Goal: Task Accomplishment & Management: Complete application form

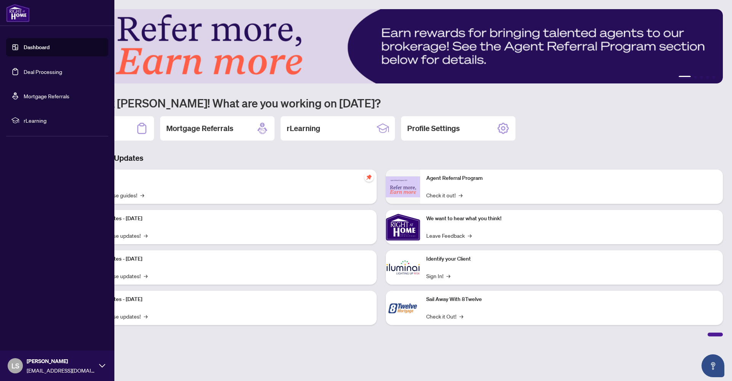
click at [41, 45] on link "Dashboard" at bounding box center [37, 47] width 26 height 7
click at [47, 71] on link "Deal Processing" at bounding box center [43, 71] width 39 height 7
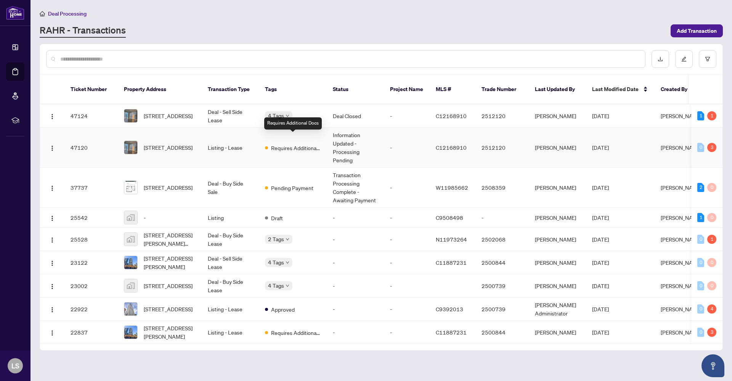
click at [304, 144] on span "Requires Additional Docs" at bounding box center [296, 148] width 50 height 8
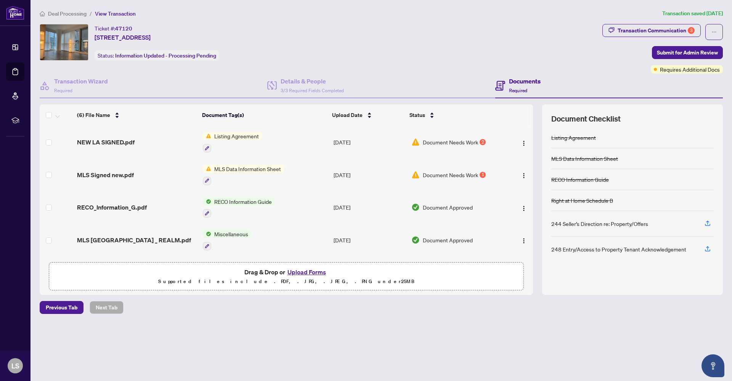
click at [466, 140] on span "Document Needs Work" at bounding box center [450, 142] width 55 height 8
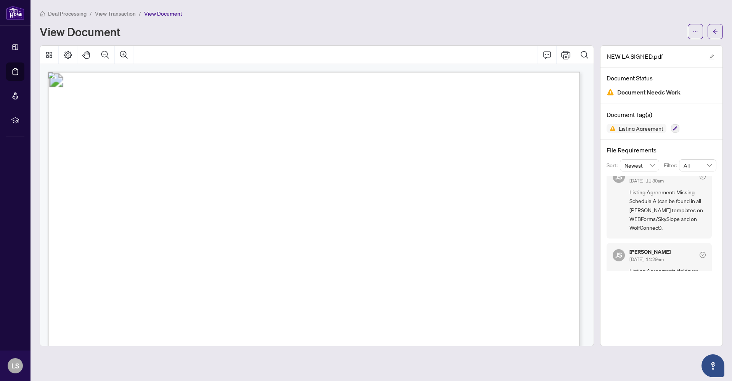
scroll to position [11, 0]
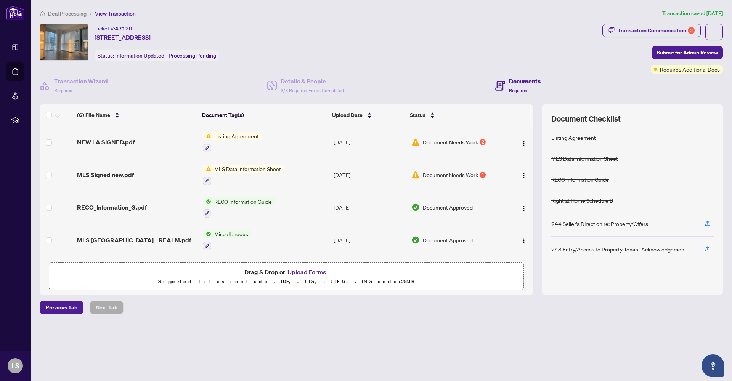
click at [444, 172] on span "Document Needs Work" at bounding box center [450, 175] width 55 height 8
click at [236, 134] on span "Listing Agreement" at bounding box center [236, 136] width 51 height 8
click at [439, 146] on td "Document Needs Work 2" at bounding box center [456, 142] width 97 height 33
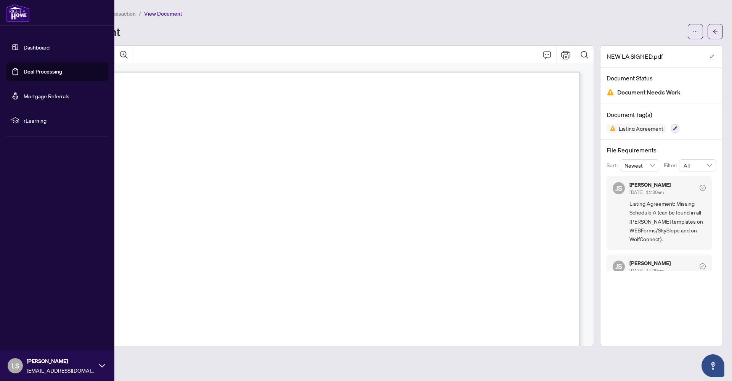
click at [43, 47] on link "Dashboard" at bounding box center [37, 47] width 26 height 7
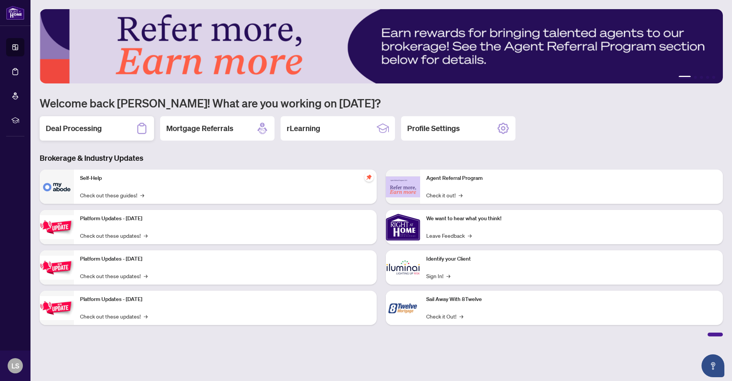
click at [106, 132] on div "Deal Processing" at bounding box center [97, 128] width 114 height 24
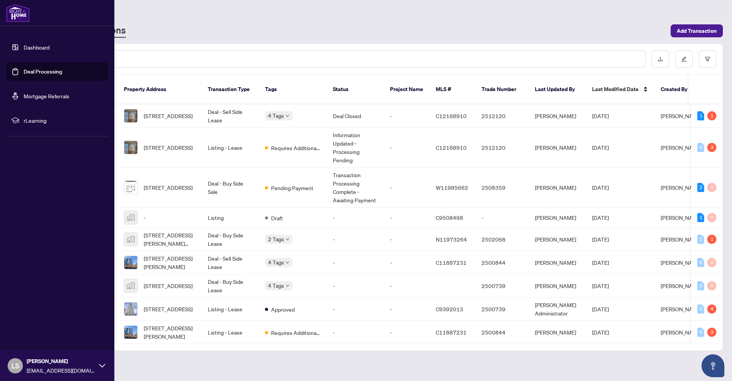
click at [29, 50] on link "Dashboard" at bounding box center [37, 47] width 26 height 7
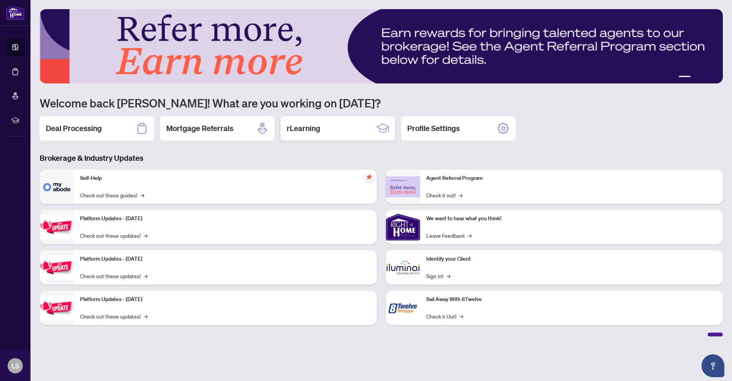
click at [348, 130] on div "rLearning" at bounding box center [338, 128] width 114 height 24
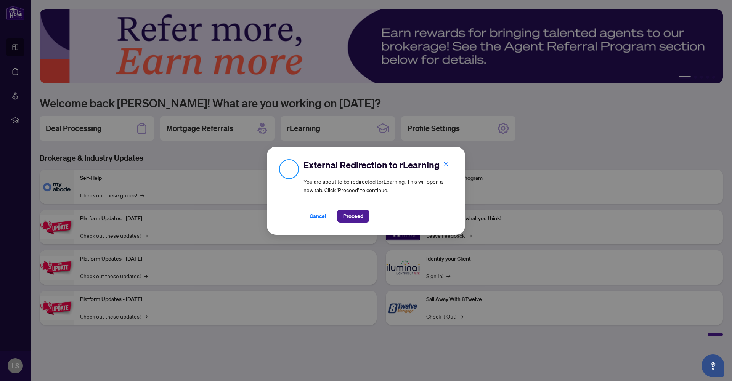
click at [314, 216] on span "Cancel" at bounding box center [318, 216] width 17 height 12
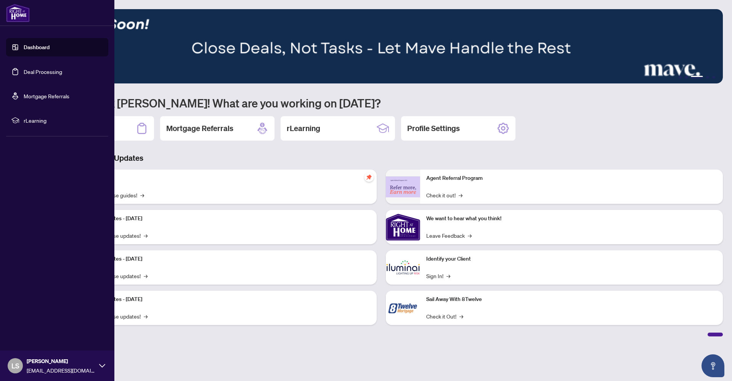
click at [51, 72] on link "Deal Processing" at bounding box center [43, 71] width 39 height 7
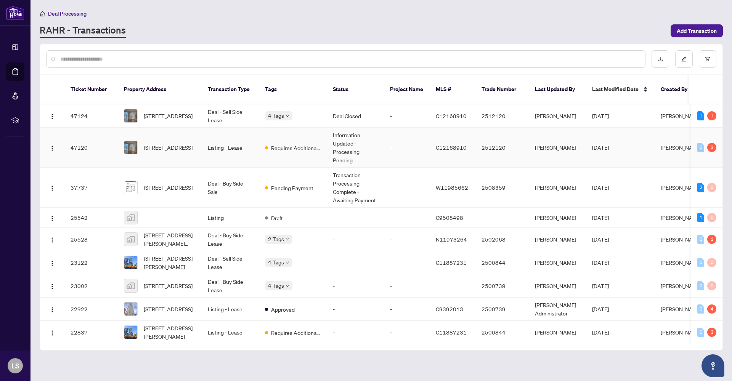
click at [307, 144] on span "Requires Additional Docs" at bounding box center [296, 148] width 50 height 8
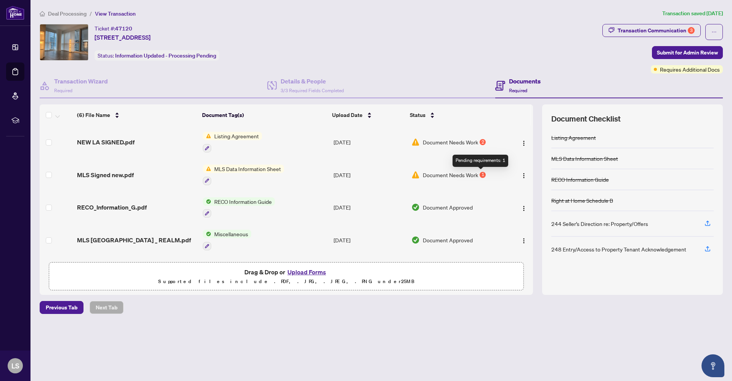
click at [480, 175] on div "1" at bounding box center [483, 175] width 6 height 6
click at [451, 140] on span "Document Needs Work" at bounding box center [450, 142] width 55 height 8
click at [262, 169] on span "MLS Data Information Sheet" at bounding box center [247, 169] width 73 height 8
click at [243, 206] on span "MLS Data Information Sheet" at bounding box center [245, 206] width 73 height 8
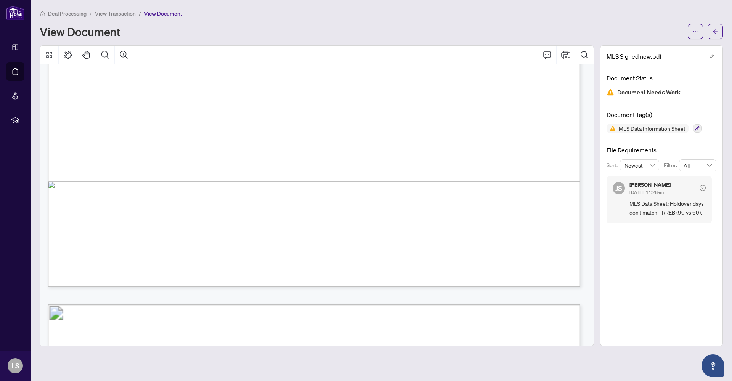
scroll to position [1905, 0]
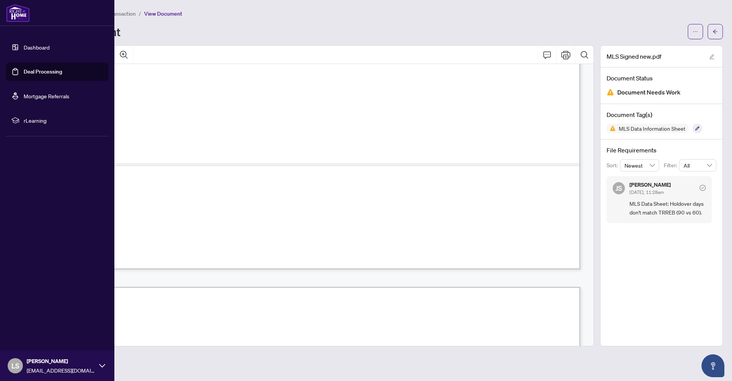
click at [45, 74] on link "Deal Processing" at bounding box center [43, 71] width 39 height 7
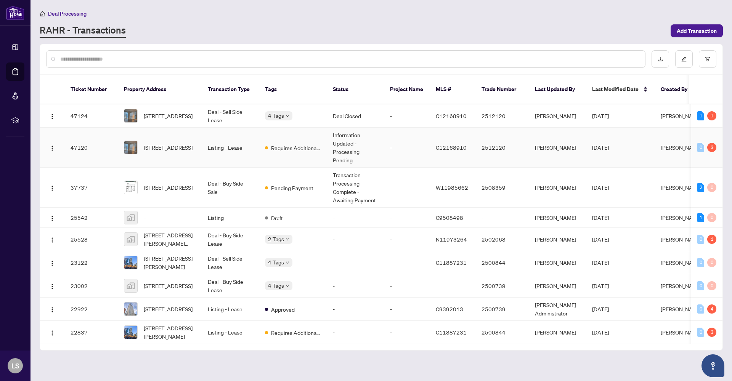
click at [233, 141] on td "Listing - Lease" at bounding box center [230, 148] width 57 height 40
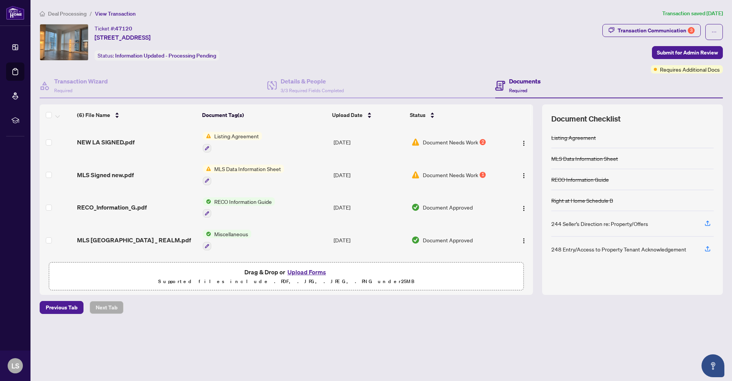
click at [319, 274] on button "Upload Forms" at bounding box center [306, 272] width 43 height 10
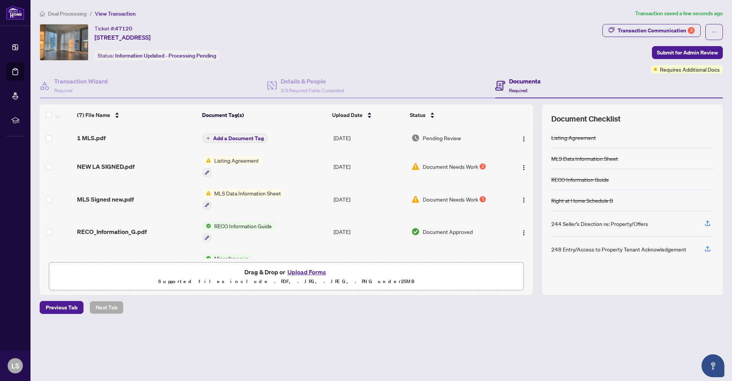
drag, startPoint x: 534, startPoint y: 195, endPoint x: 525, endPoint y: 225, distance: 31.4
click at [531, 263] on div "(7) File Name Document Tag(s) Upload Date Status 1 MLS.pdf Add a Document Tag […" at bounding box center [381, 199] width 683 height 191
click at [99, 136] on span "1 MLS.pdf" at bounding box center [91, 137] width 29 height 9
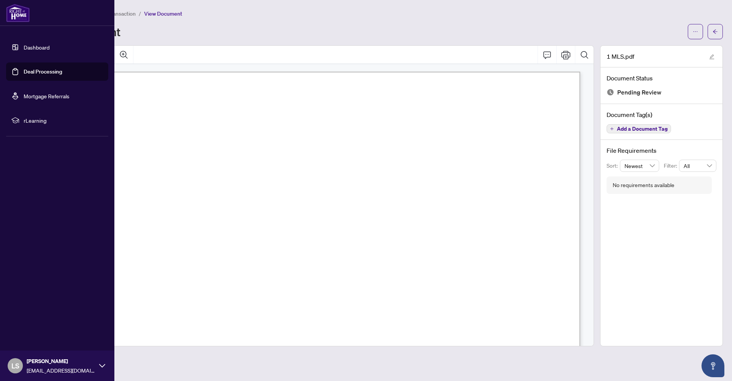
click at [36, 74] on link "Deal Processing" at bounding box center [43, 71] width 39 height 7
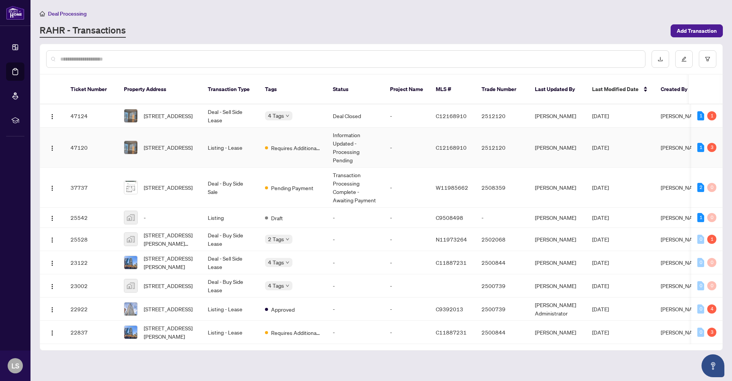
click at [143, 145] on div "[STREET_ADDRESS]" at bounding box center [160, 148] width 72 height 14
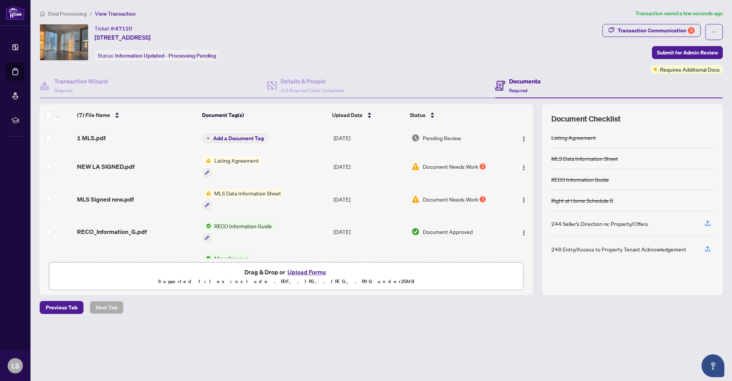
click at [249, 136] on span "Add a Document Tag" at bounding box center [238, 138] width 51 height 5
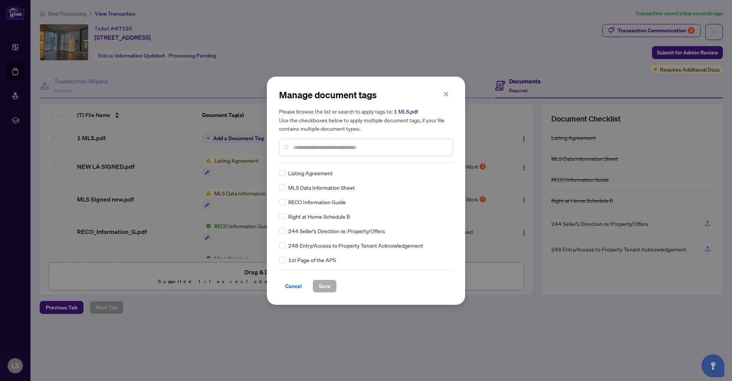
click at [300, 163] on div "Manage document tags Please browse the list or search to apply tags to: 1 MLS.p…" at bounding box center [366, 191] width 174 height 204
click at [285, 190] on span at bounding box center [282, 188] width 6 height 6
click at [325, 289] on span "Save" at bounding box center [325, 286] width 12 height 12
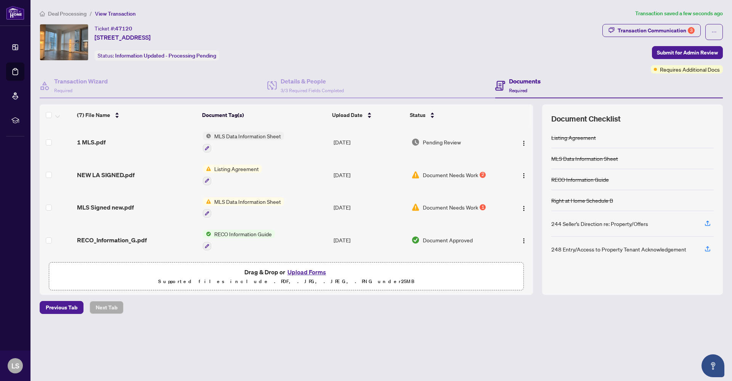
click at [312, 274] on button "Upload Forms" at bounding box center [306, 272] width 43 height 10
click at [473, 176] on span "Document Needs Work" at bounding box center [450, 175] width 55 height 8
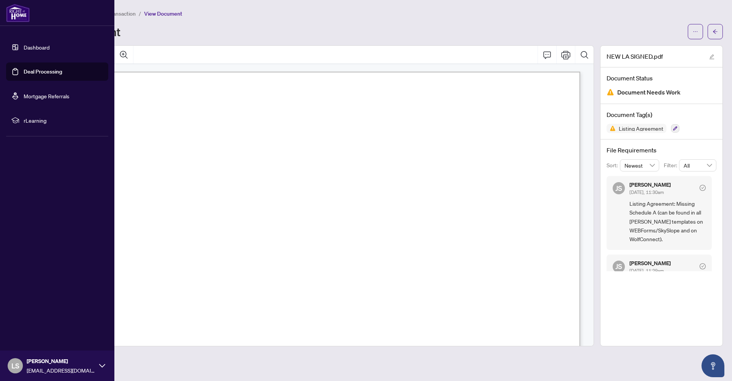
click at [35, 72] on link "Deal Processing" at bounding box center [43, 71] width 39 height 7
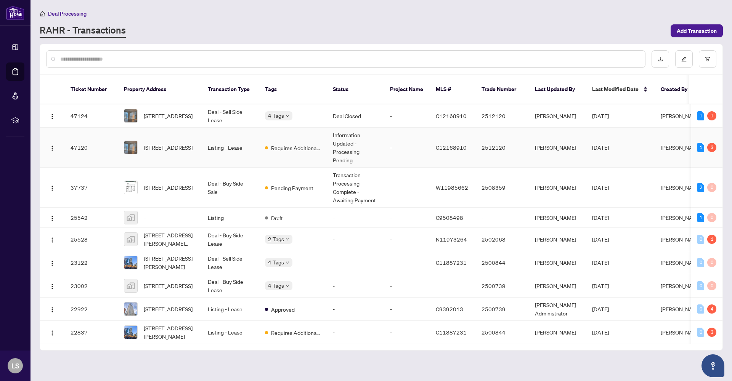
click at [233, 139] on td "Listing - Lease" at bounding box center [230, 148] width 57 height 40
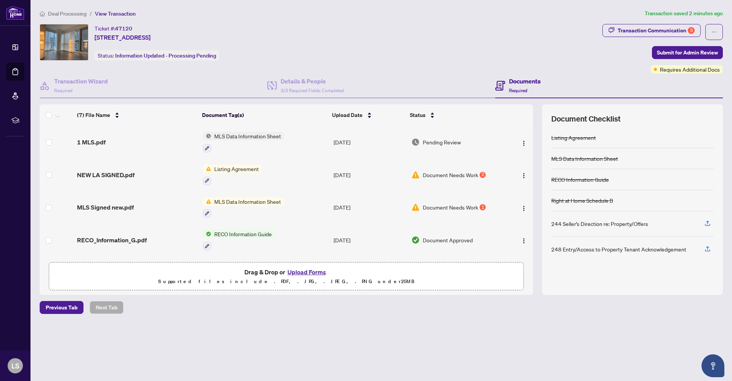
click at [308, 270] on button "Upload Forms" at bounding box center [306, 272] width 43 height 10
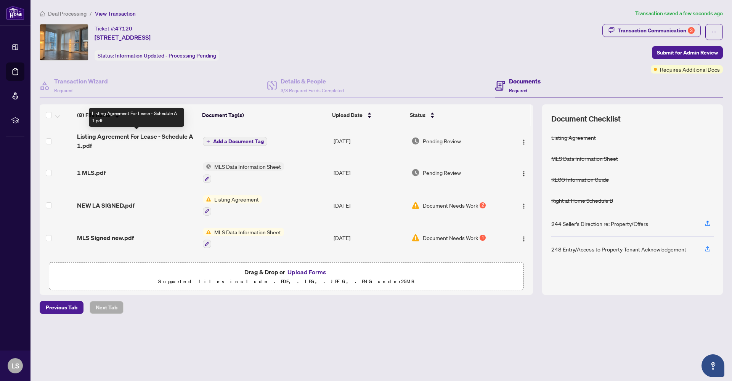
click at [165, 138] on span "Listing Agreement For Lease - Schedule A 1.pdf" at bounding box center [137, 141] width 120 height 18
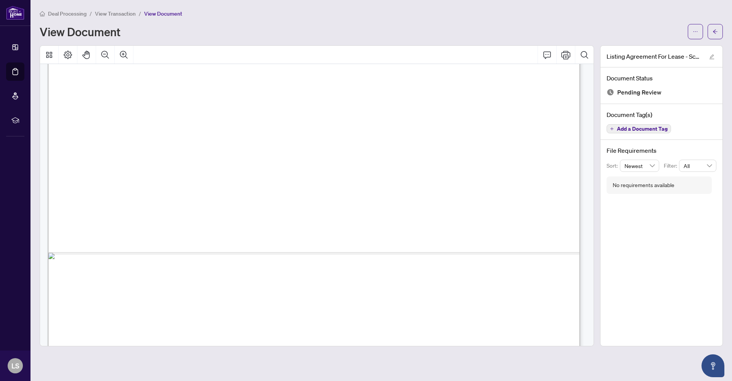
scroll to position [1129, 0]
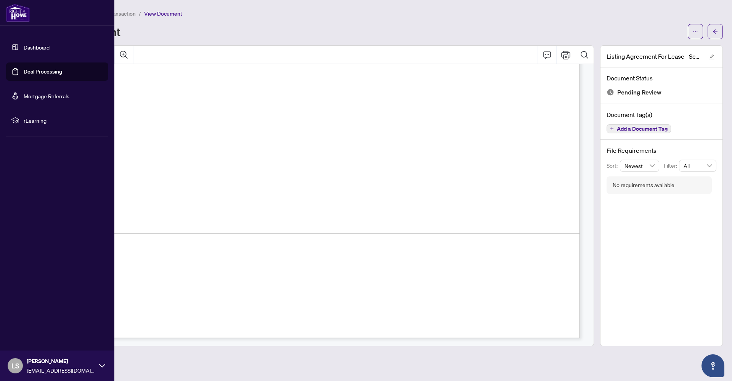
click at [41, 68] on link "Deal Processing" at bounding box center [43, 71] width 39 height 7
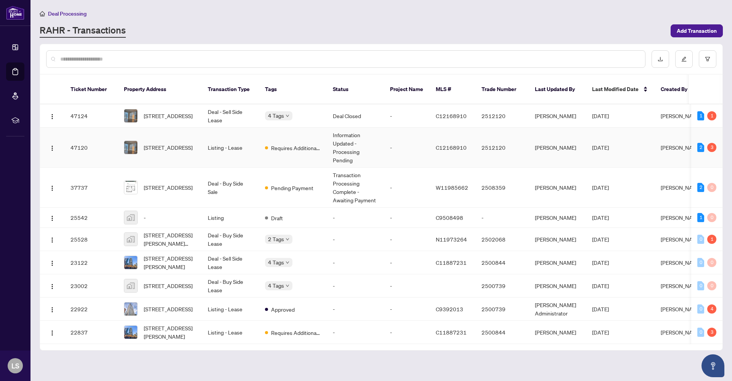
click at [226, 143] on td "Listing - Lease" at bounding box center [230, 148] width 57 height 40
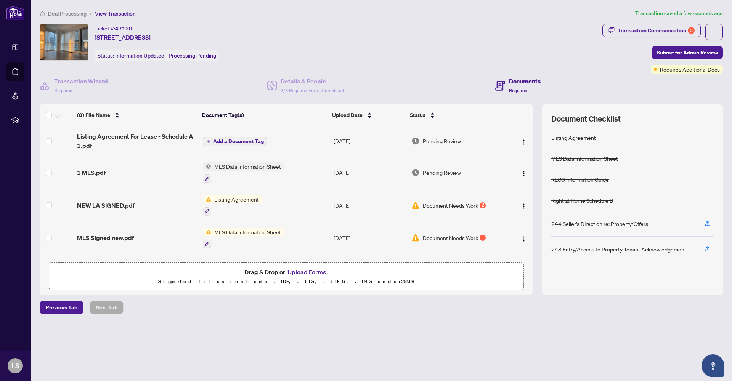
click at [226, 140] on span "Add a Document Tag" at bounding box center [238, 141] width 51 height 5
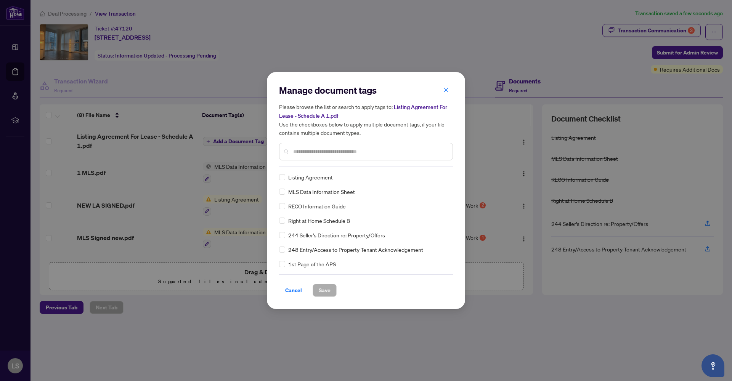
click at [310, 156] on div at bounding box center [366, 152] width 174 height 18
click at [341, 149] on input "text" at bounding box center [369, 152] width 153 height 8
type input "********"
click at [326, 287] on span "Save" at bounding box center [325, 290] width 12 height 12
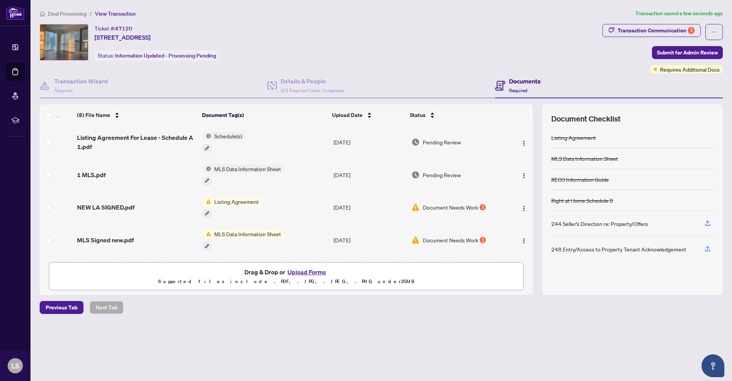
click at [411, 207] on img at bounding box center [415, 207] width 8 height 8
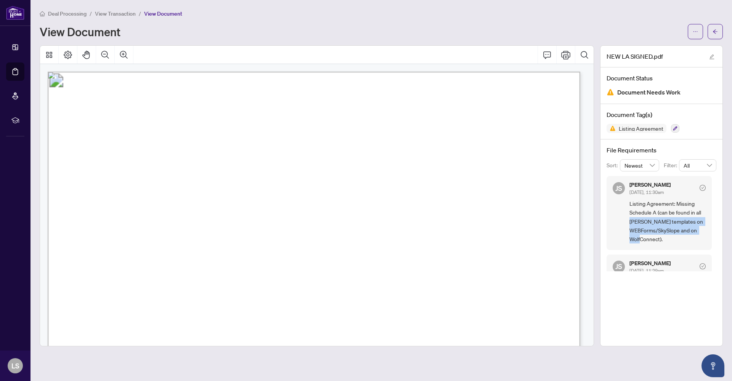
drag, startPoint x: 716, startPoint y: 209, endPoint x: 715, endPoint y: 234, distance: 24.5
click at [715, 234] on div "File Requirements Sort: Newest Filter: All JS [PERSON_NAME] [DATE], 11:30am Lis…" at bounding box center [662, 209] width 122 height 138
click at [661, 212] on span "Listing Agreement: Missing Schedule A (can be found in all [PERSON_NAME] templa…" at bounding box center [668, 221] width 76 height 45
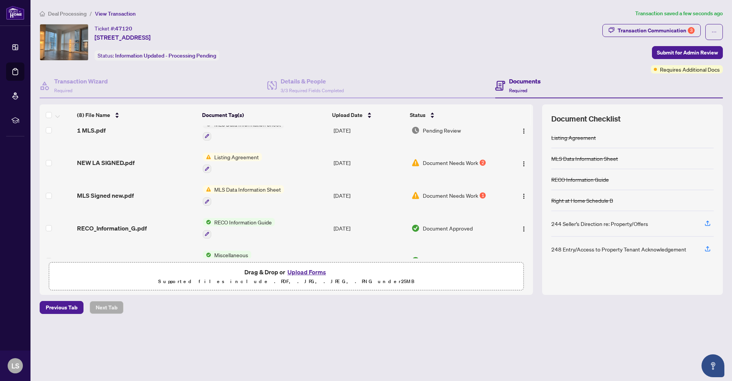
scroll to position [34, 0]
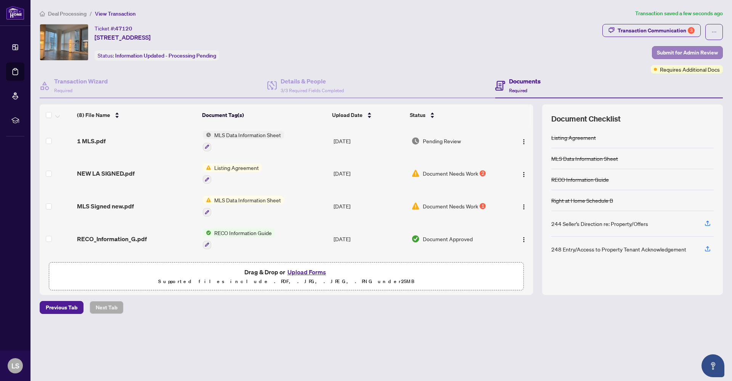
click at [665, 49] on span "Submit for Admin Review" at bounding box center [687, 53] width 61 height 12
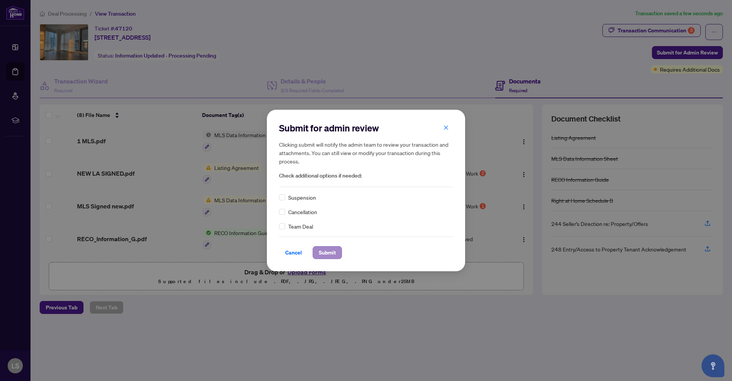
click at [329, 254] on span "Submit" at bounding box center [327, 253] width 17 height 12
